Goal: Check status: Check status

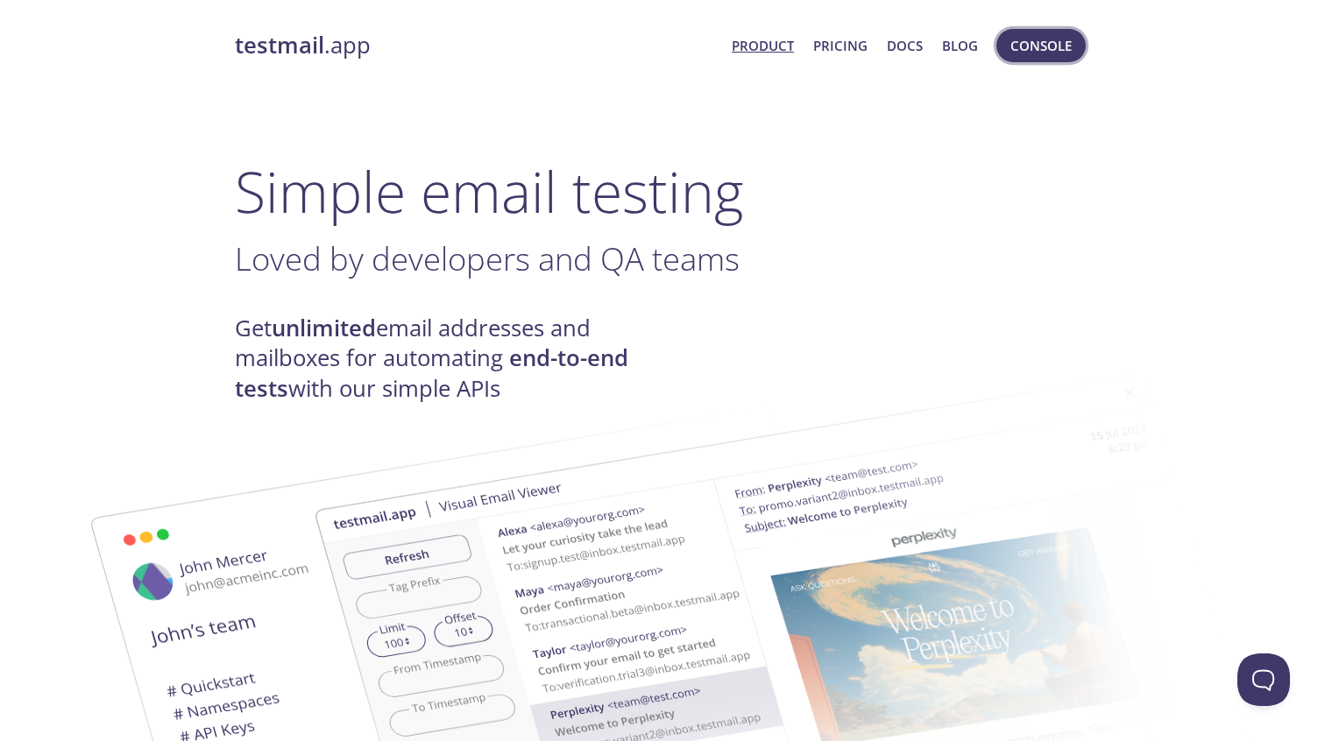
click at [1026, 35] on span "Console" at bounding box center [1040, 45] width 61 height 23
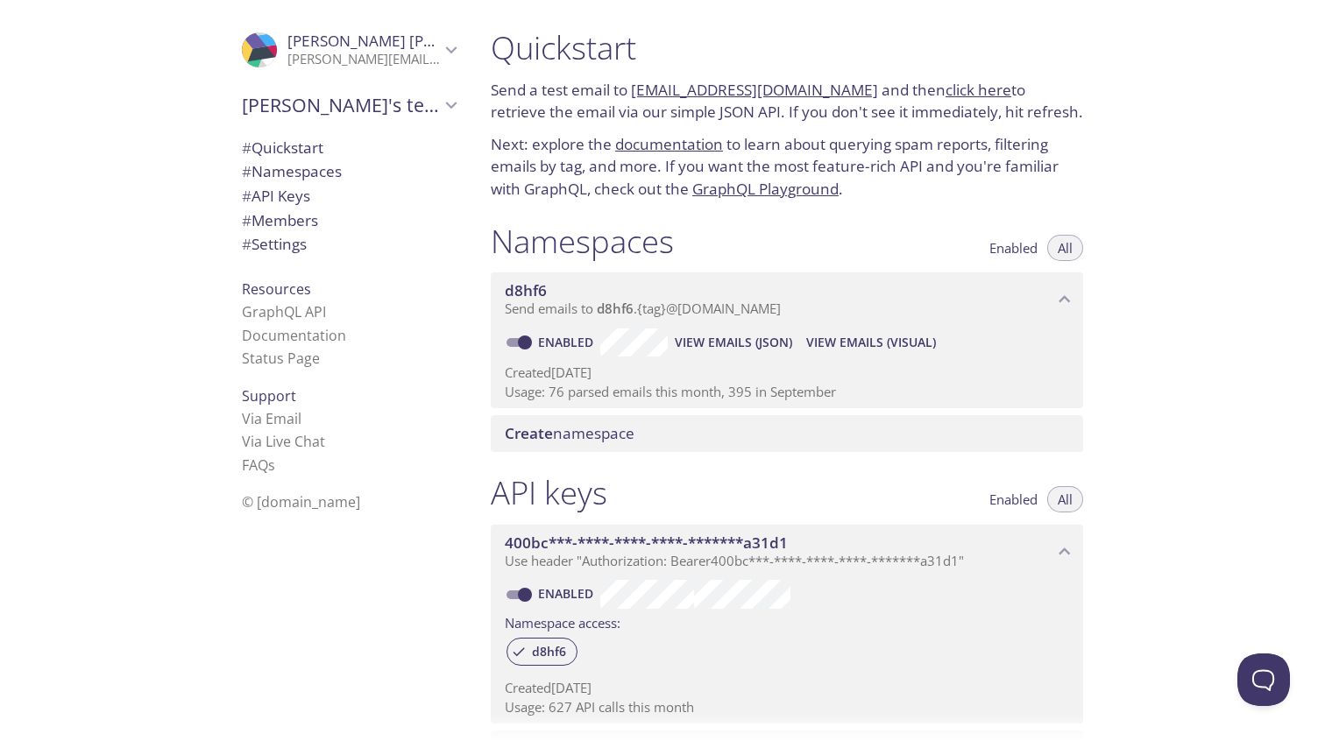
click at [849, 347] on span "View Emails (Visual)" at bounding box center [871, 342] width 130 height 21
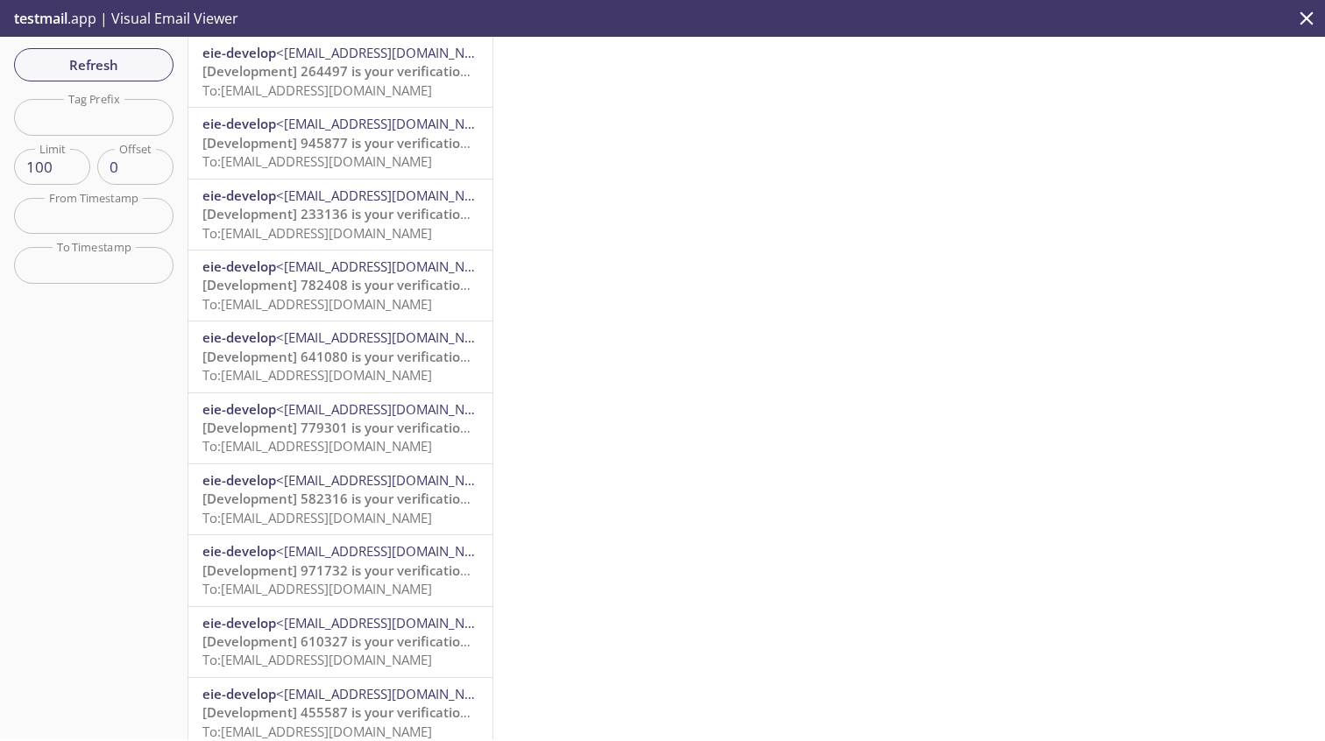
click at [289, 69] on span "[Development] 264497 is your verification code" at bounding box center [352, 71] width 300 height 18
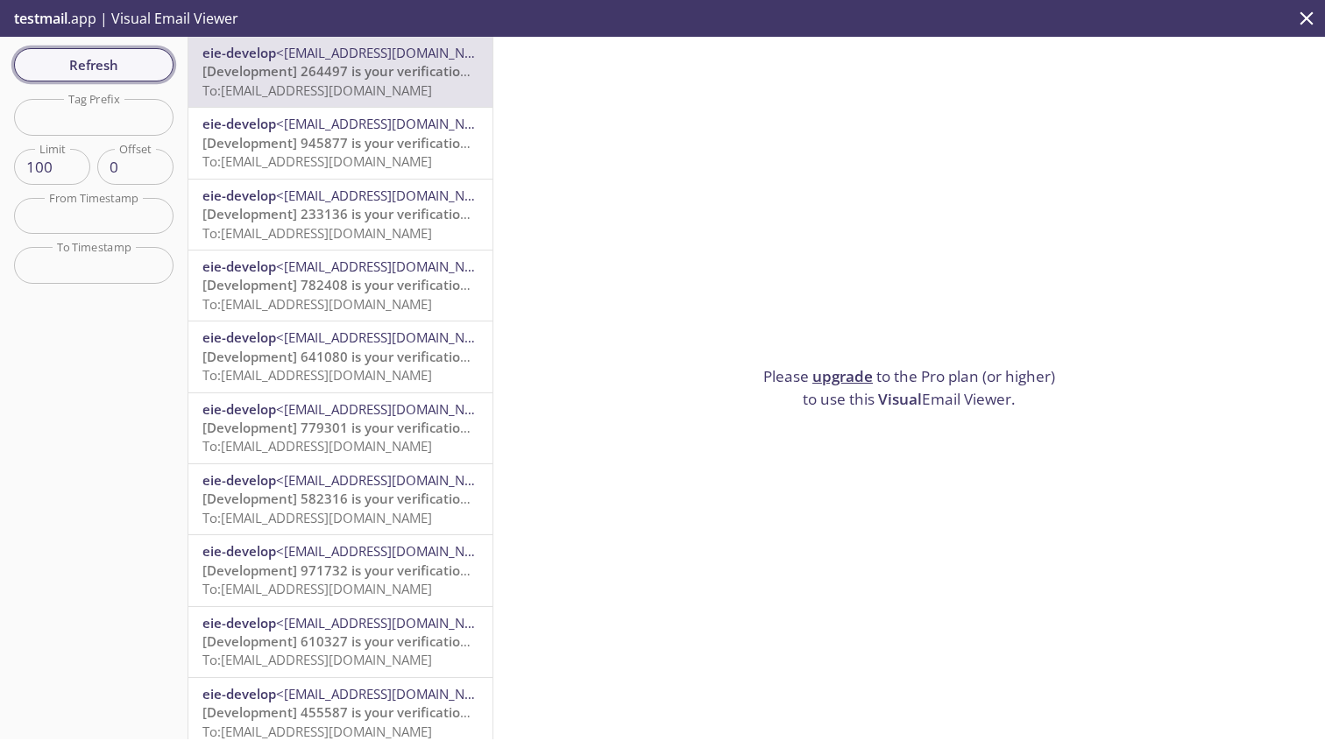
click at [83, 66] on span "Refresh" at bounding box center [93, 64] width 131 height 23
